Goal: Information Seeking & Learning: Learn about a topic

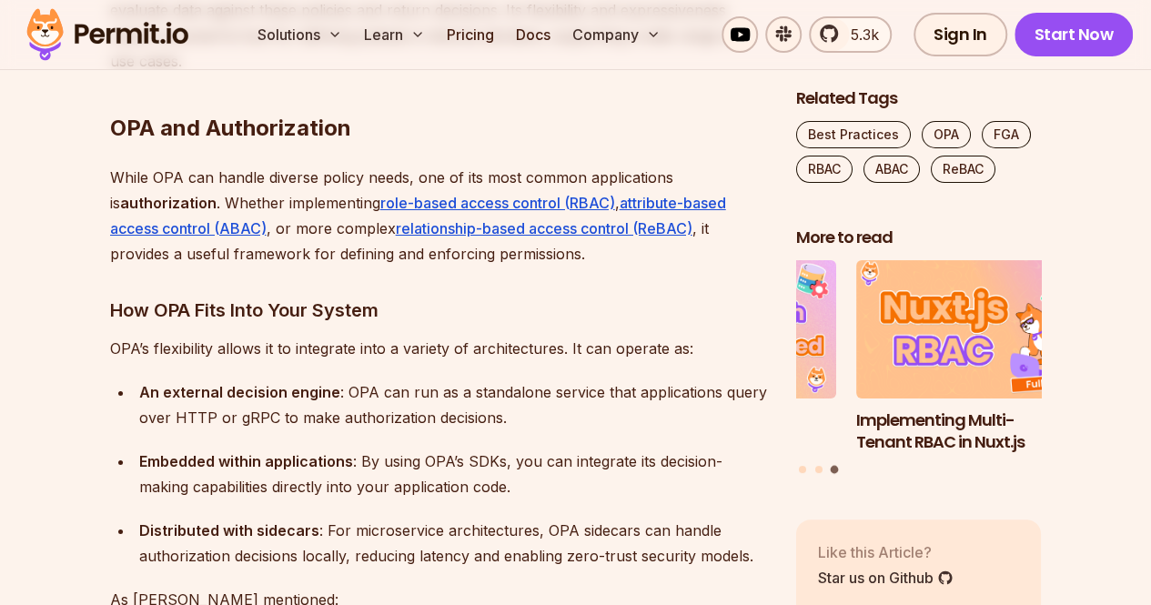
scroll to position [3251, 0]
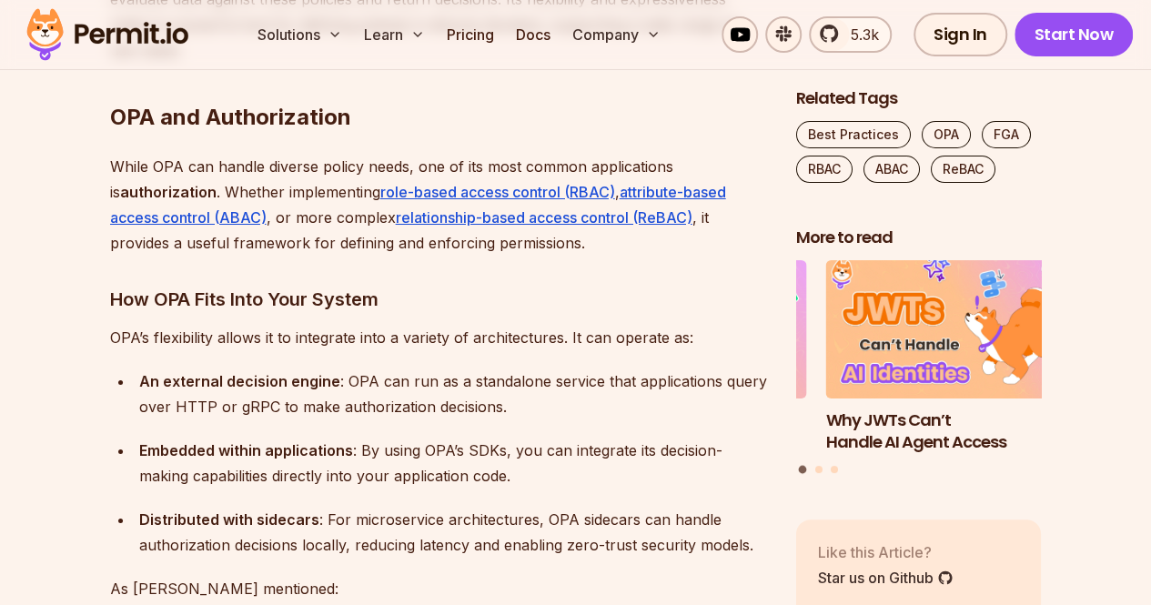
click at [352, 368] on ul "An external decision engine : OPA can run as a standalone service that applicat…" at bounding box center [438, 462] width 657 height 189
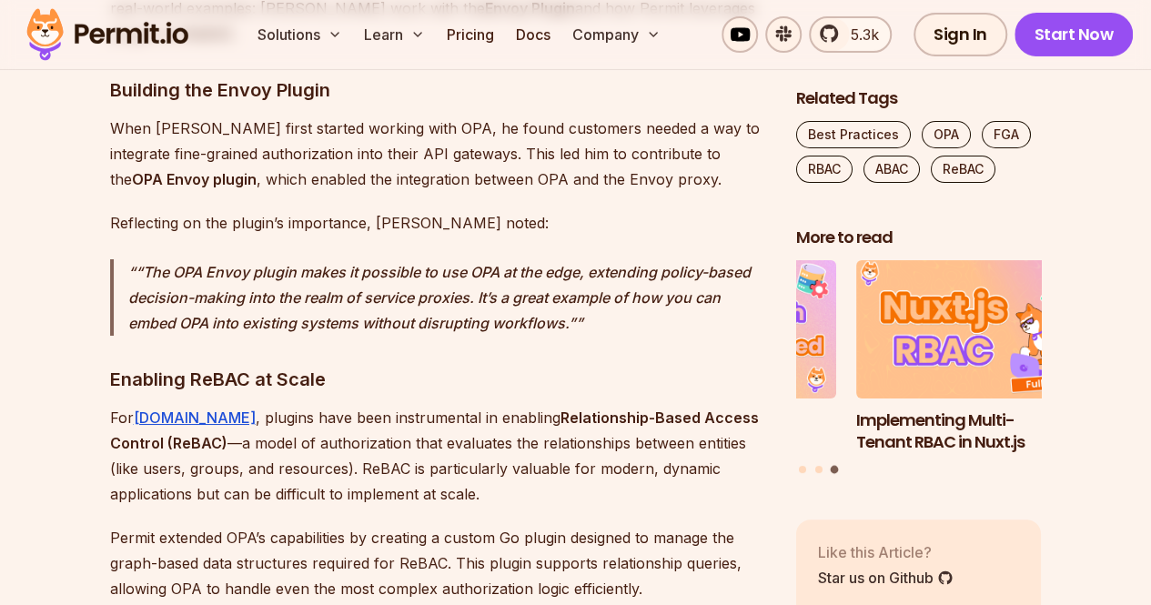
scroll to position [6671, 0]
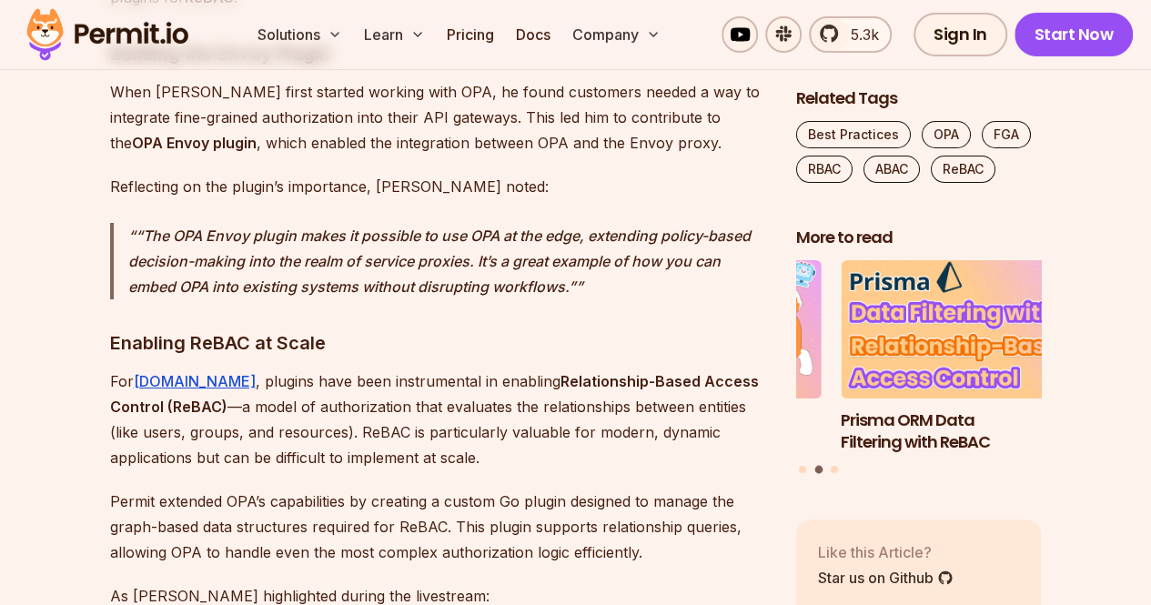
click at [267, 488] on p "Permit extended OPA’s capabilities by creating a custom Go plugin designed to m…" at bounding box center [438, 526] width 657 height 76
drag, startPoint x: 178, startPoint y: 324, endPoint x: 330, endPoint y: 330, distance: 152.0
click at [330, 488] on p "Permit extended OPA’s capabilities by creating a custom Go plugin designed to m…" at bounding box center [438, 526] width 657 height 76
click at [391, 488] on p "Permit extended OPA’s capabilities by creating a custom Go plugin designed to m…" at bounding box center [438, 526] width 657 height 76
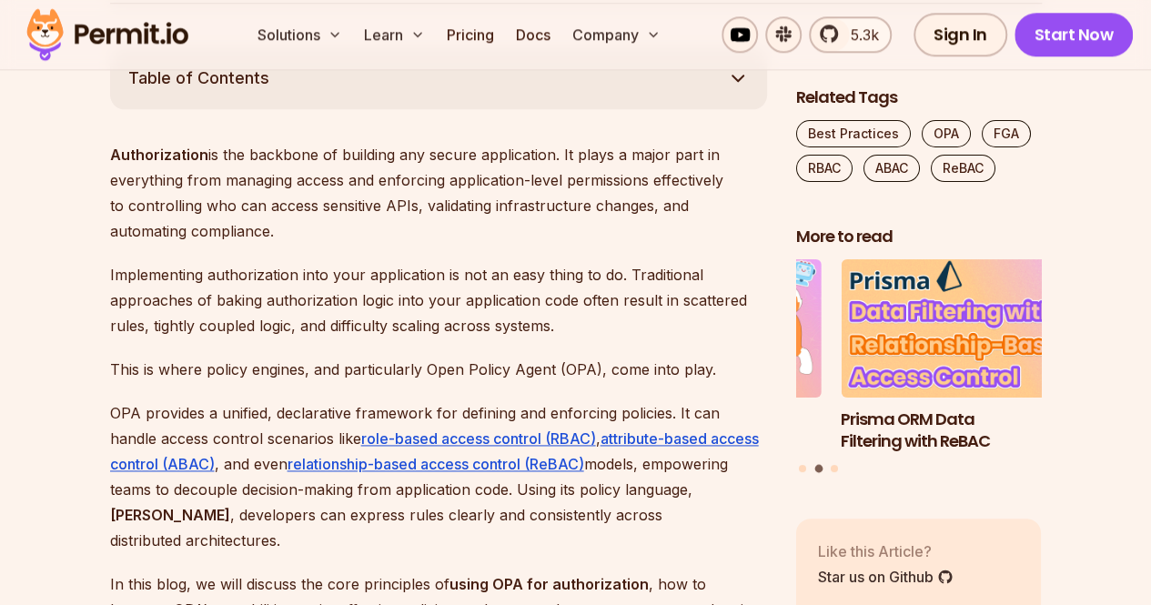
scroll to position [0, 0]
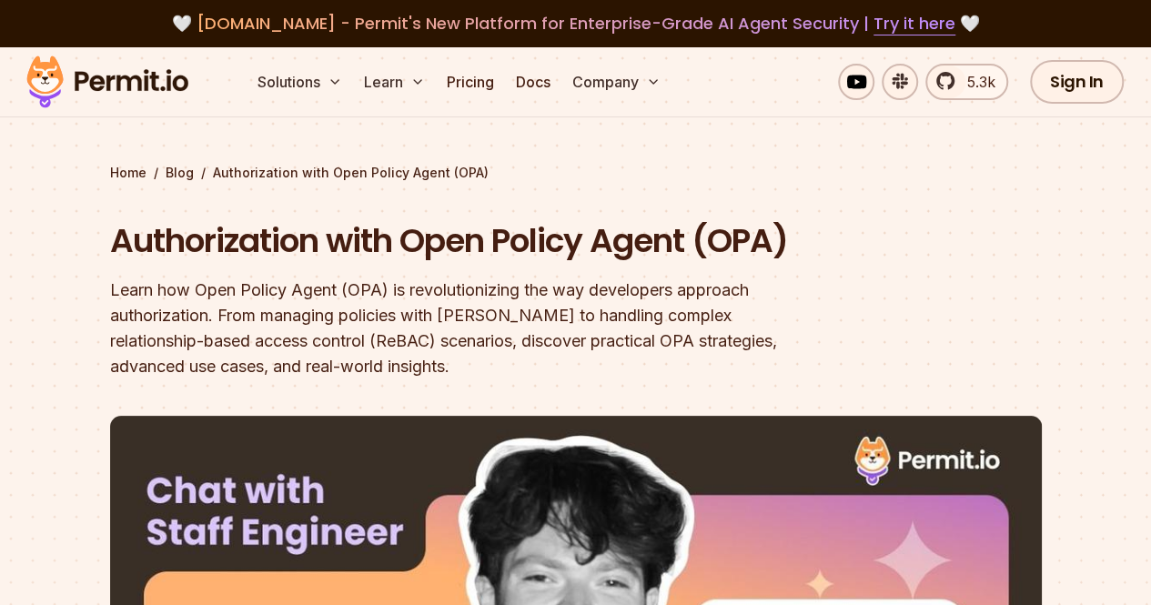
click at [651, 298] on div "Learn how Open Policy Agent (OPA) is revolutionizing the way developers approac…" at bounding box center [459, 328] width 699 height 102
click at [57, 196] on section "Home / Blog / Authorization with Open Policy Agent (OPA) Authorization with Ope…" at bounding box center [575, 564] width 1151 height 1034
click at [615, 285] on div "Learn how Open Policy Agent (OPA) is revolutionizing the way developers approac…" at bounding box center [459, 328] width 699 height 102
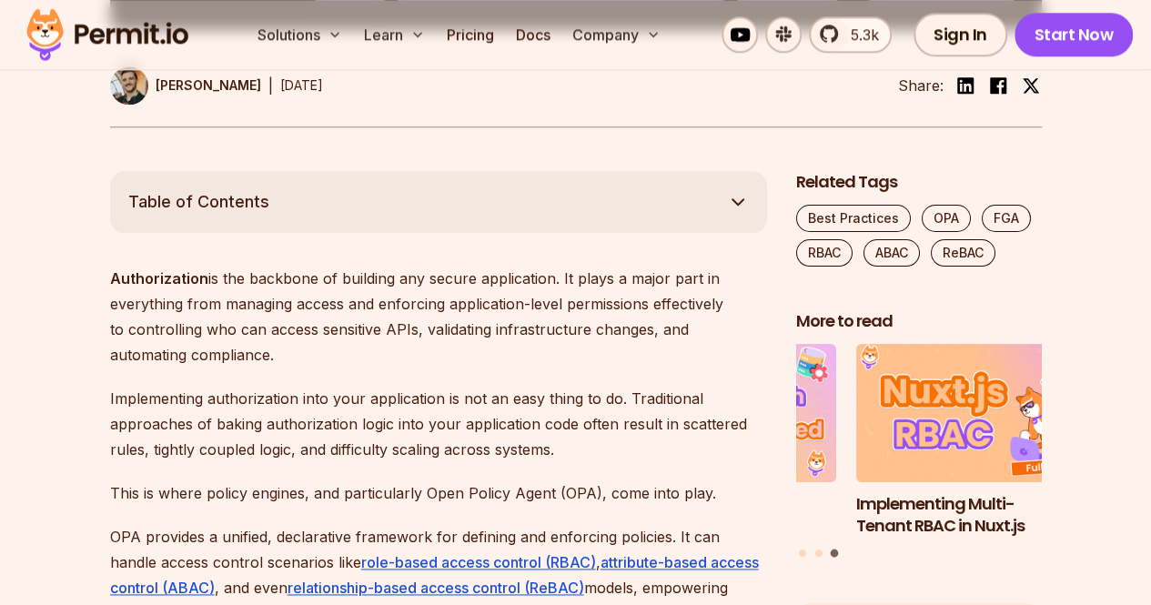
scroll to position [946, 0]
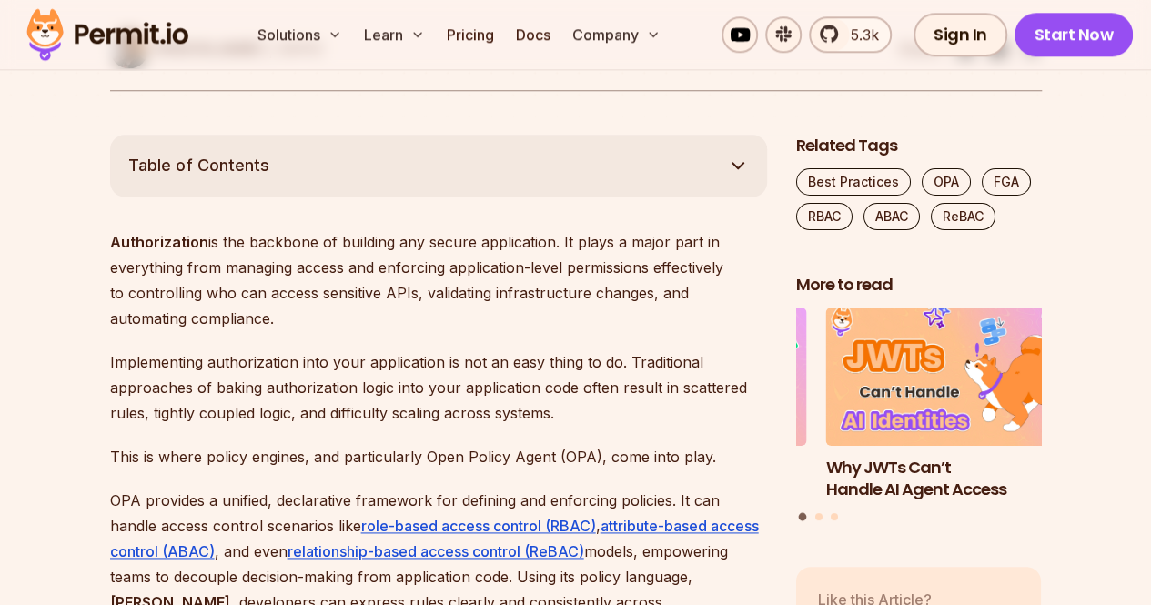
click at [174, 307] on p "Authorization is the backbone of building any secure application. It plays a ma…" at bounding box center [438, 280] width 657 height 102
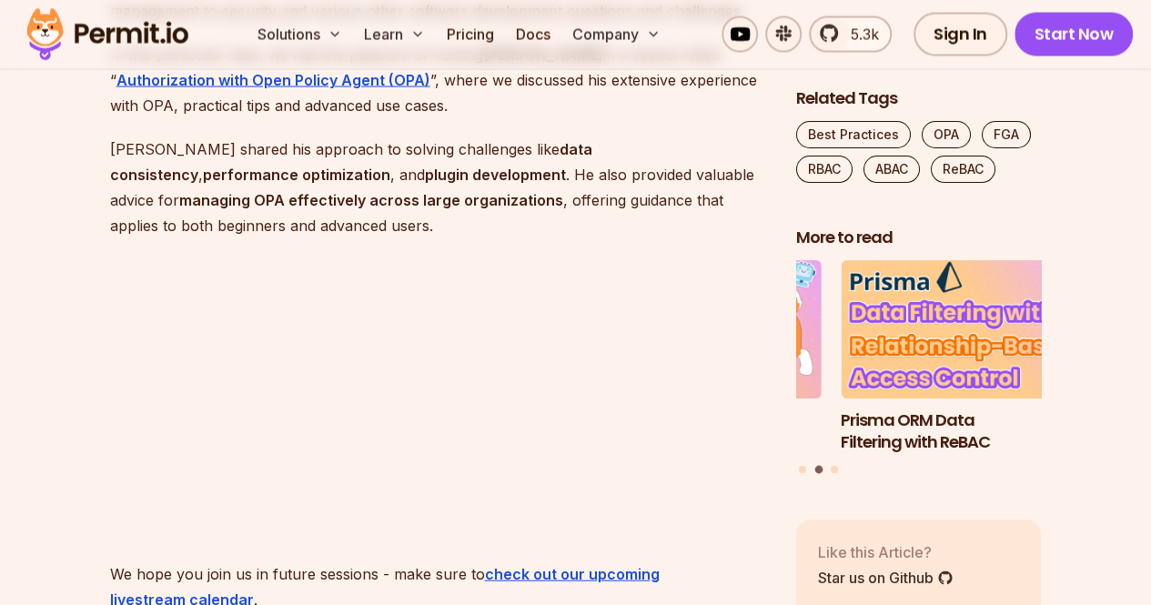
scroll to position [1856, 0]
click at [426, 138] on p "Tyler shared his approach to solving challenges like data consistency , perform…" at bounding box center [438, 186] width 657 height 102
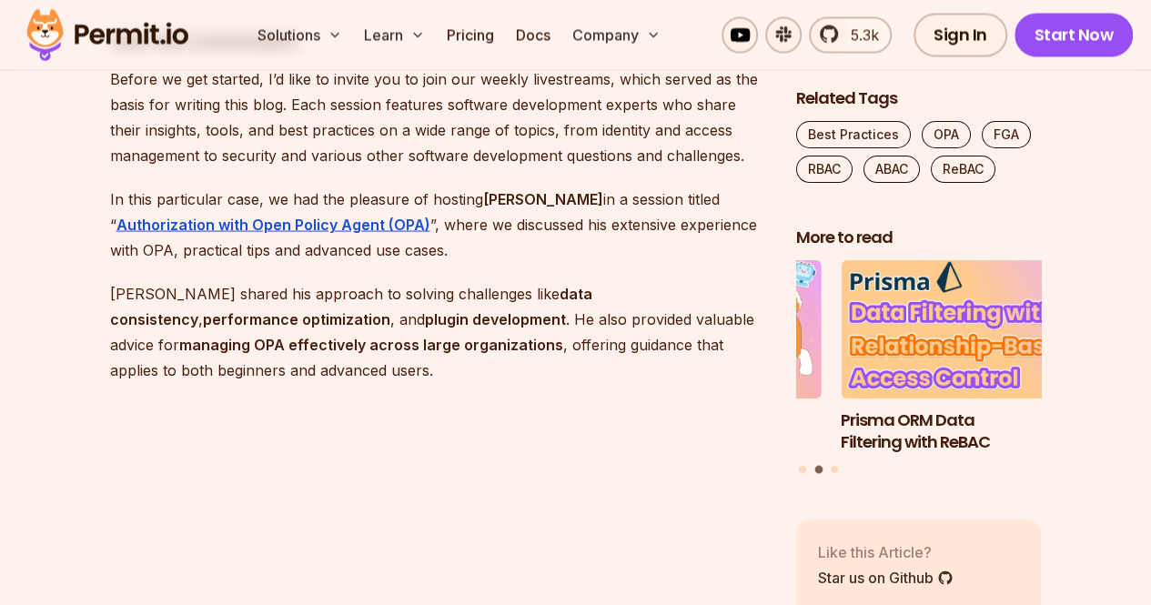
scroll to position [1746, 0]
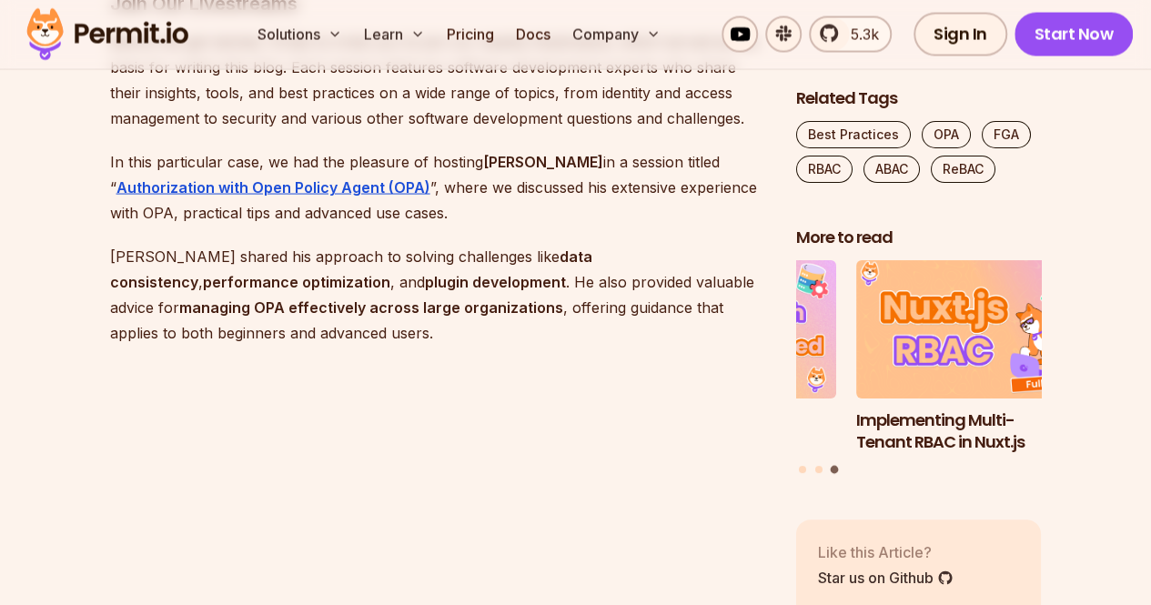
click at [580, 168] on p "In this particular case, we had the pleasure of hosting Tyler Shade in a sessio…" at bounding box center [438, 187] width 657 height 76
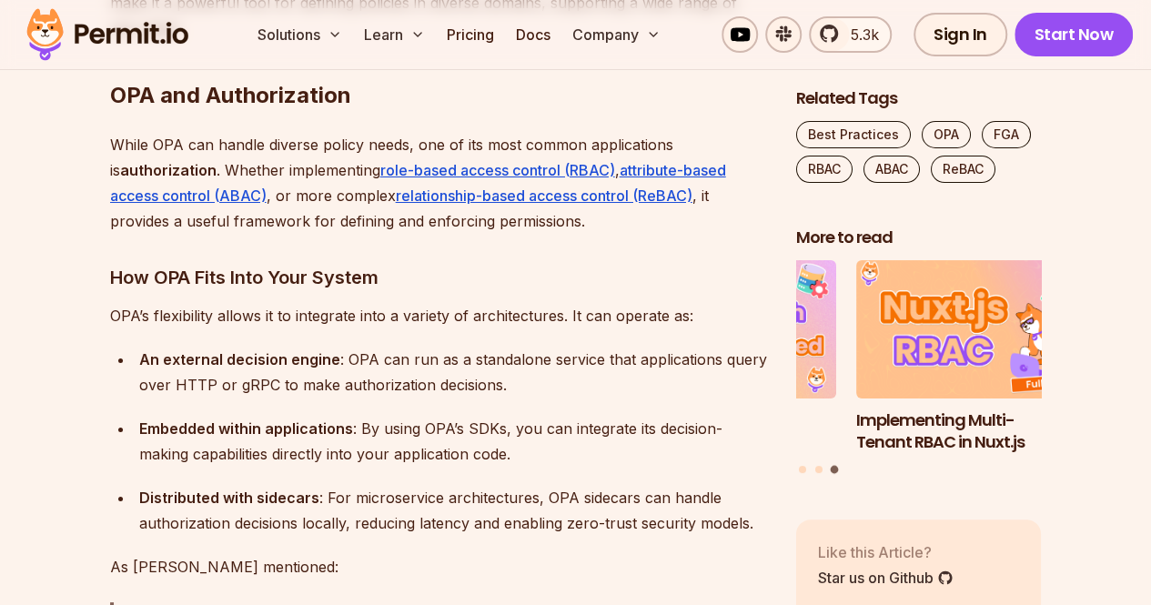
scroll to position [3274, 0]
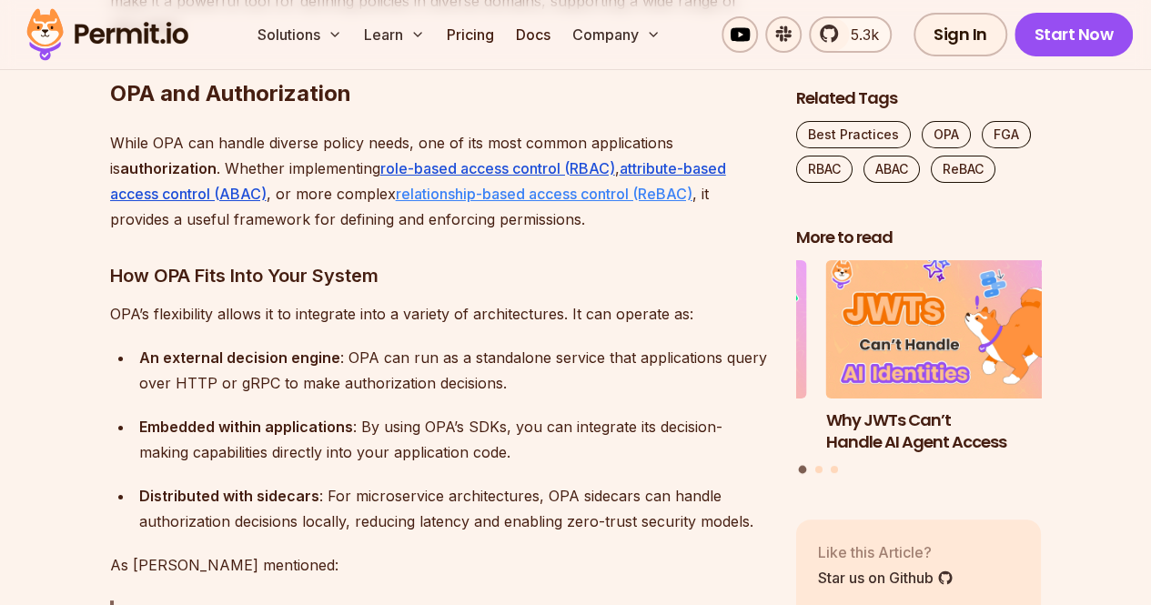
click at [582, 185] on link "relationship-based access control (ReBAC)" at bounding box center [544, 194] width 297 height 18
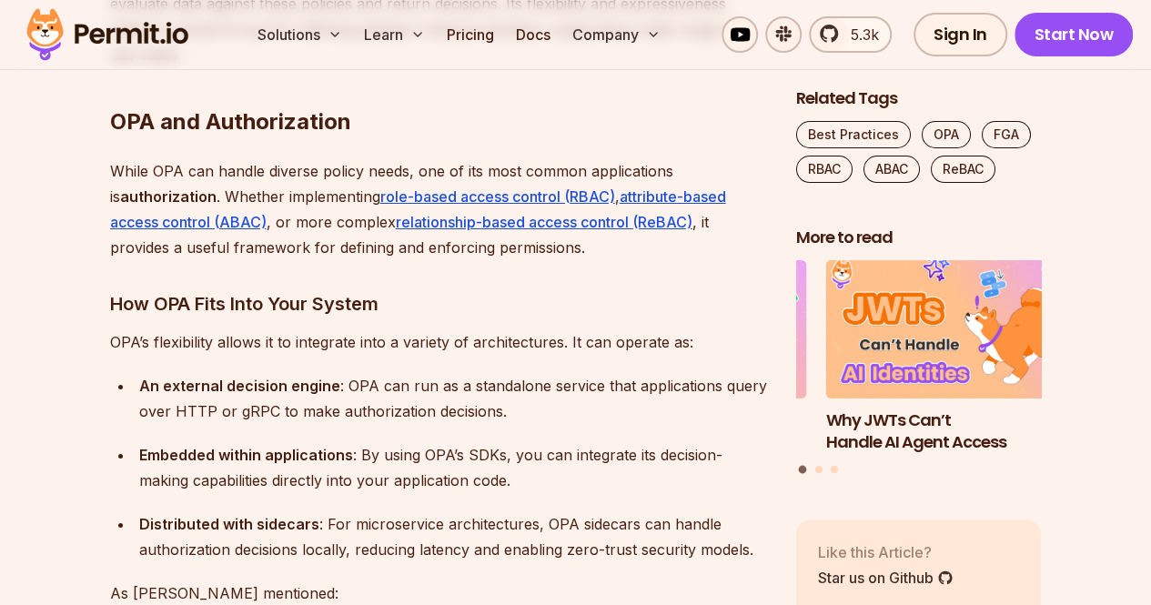
scroll to position [3164, 0]
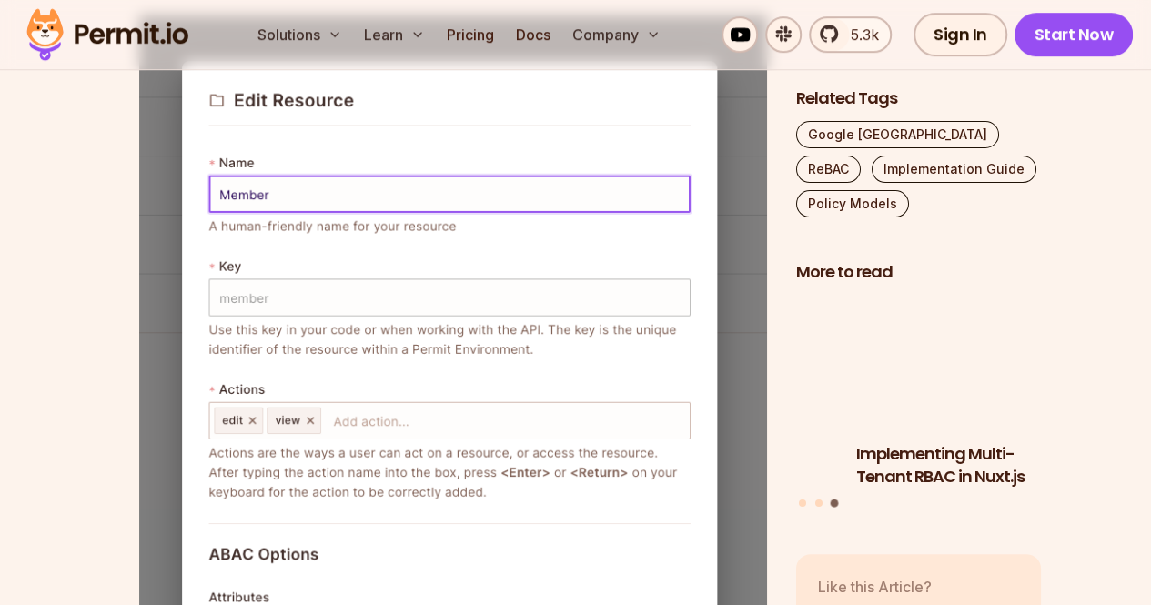
scroll to position [7531, 0]
